Goal: Task Accomplishment & Management: Use online tool/utility

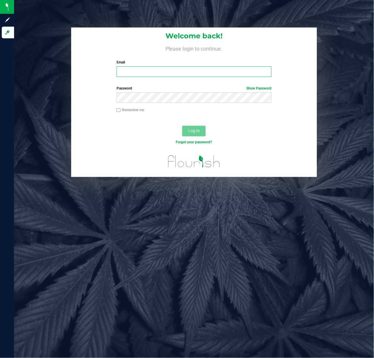
click at [167, 76] on input "Email" at bounding box center [193, 71] width 155 height 11
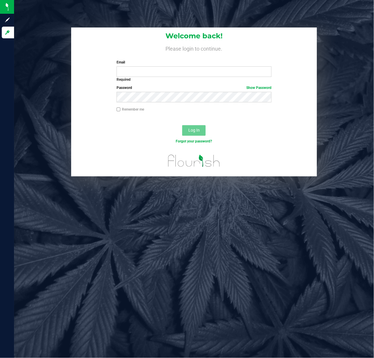
click at [163, 65] on label "Email" at bounding box center [193, 62] width 155 height 5
click at [163, 66] on input "Email" at bounding box center [193, 71] width 155 height 11
drag, startPoint x: 160, startPoint y: 75, endPoint x: 157, endPoint y: 74, distance: 3.0
click at [159, 75] on input "Email" at bounding box center [193, 71] width 155 height 11
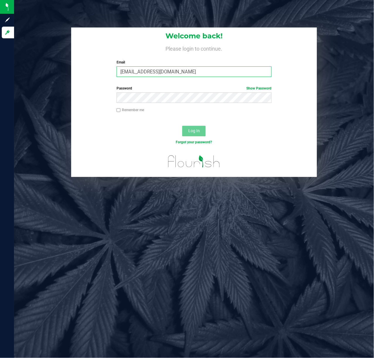
type input "[EMAIL_ADDRESS][DOMAIN_NAME]"
click at [182, 126] on button "Log In" at bounding box center [193, 131] width 23 height 11
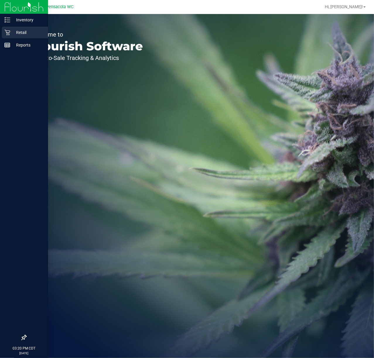
click at [12, 28] on div "Retail" at bounding box center [25, 33] width 46 height 12
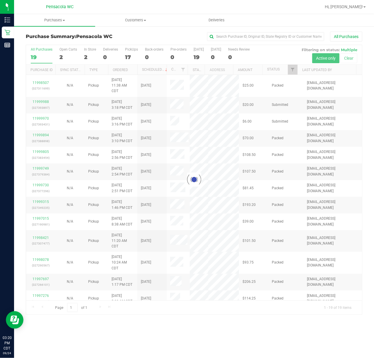
click at [291, 68] on div at bounding box center [194, 180] width 336 height 270
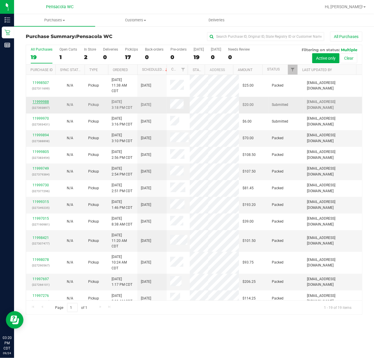
click at [38, 102] on link "11999988" at bounding box center [40, 102] width 16 height 4
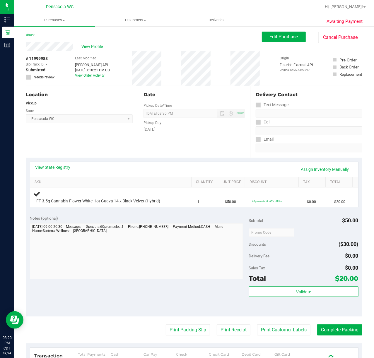
click at [64, 169] on link "View State Registry" at bounding box center [52, 167] width 35 height 6
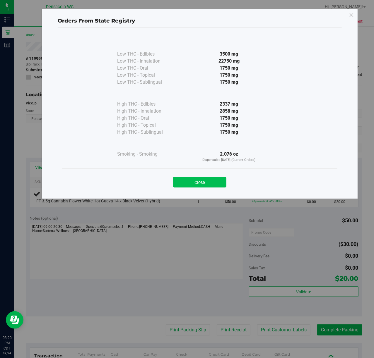
click at [208, 185] on button "Close" at bounding box center [199, 182] width 53 height 11
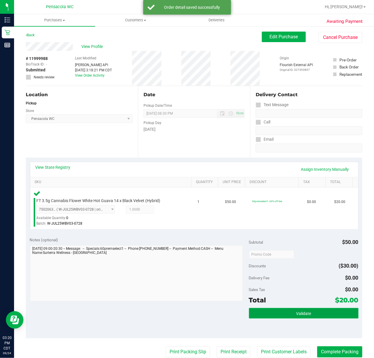
click at [267, 314] on button "Validate" at bounding box center [303, 313] width 109 height 11
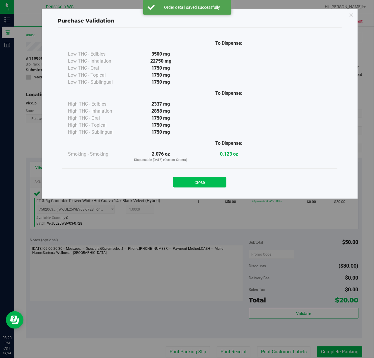
click at [195, 185] on button "Close" at bounding box center [199, 182] width 53 height 11
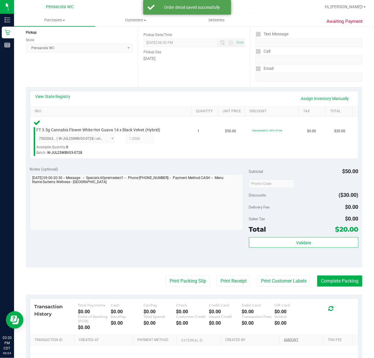
scroll to position [133, 0]
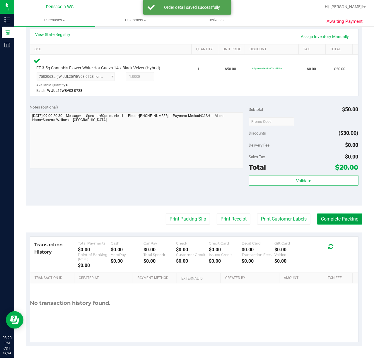
click at [322, 218] on button "Complete Packing" at bounding box center [339, 219] width 45 height 11
